Goal: Navigation & Orientation: Find specific page/section

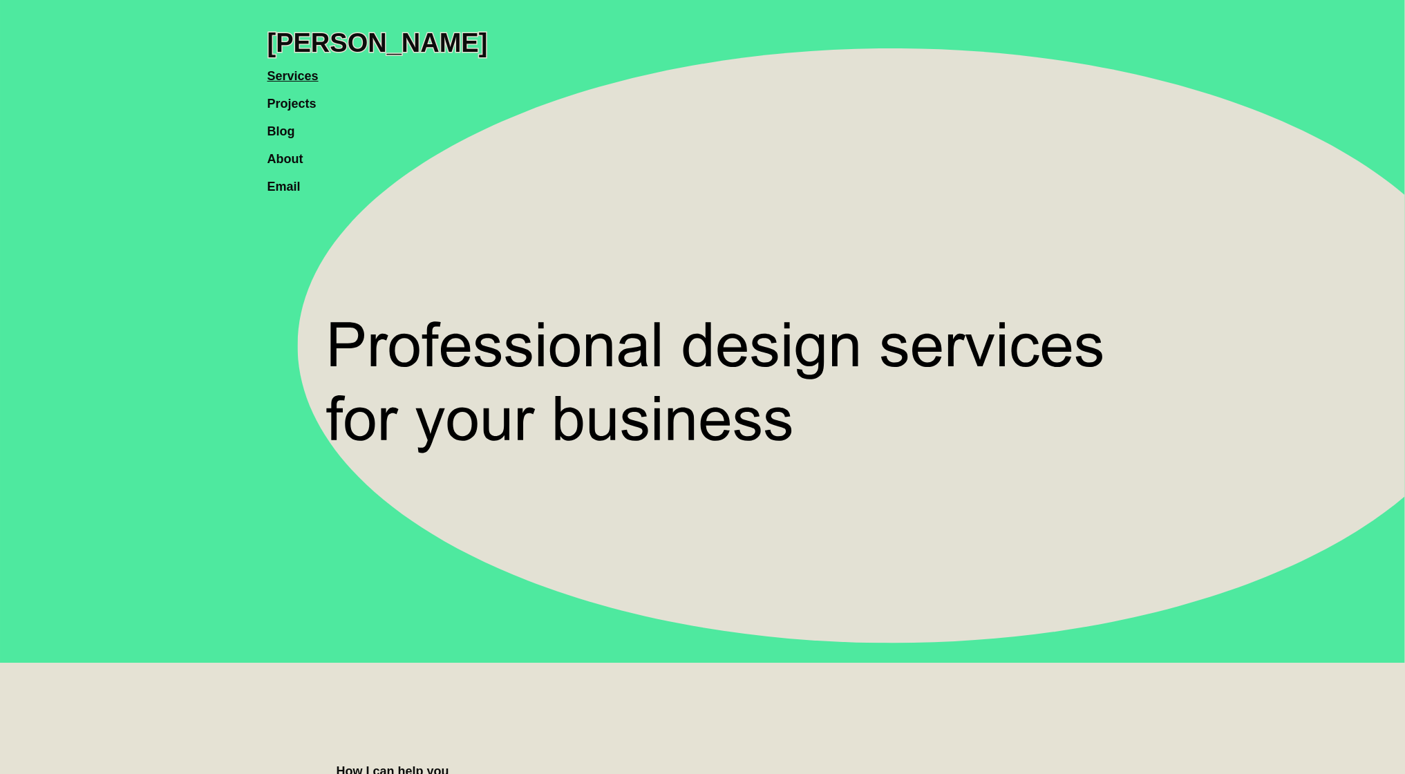
click at [290, 145] on link "About" at bounding box center [292, 152] width 50 height 28
